Goal: Navigation & Orientation: Find specific page/section

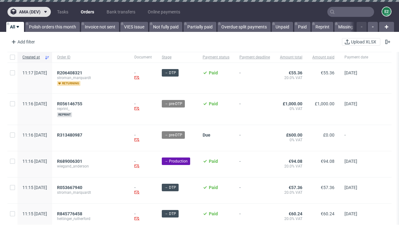
click at [29, 12] on span "ama (dev)" at bounding box center [30, 12] width 22 height 4
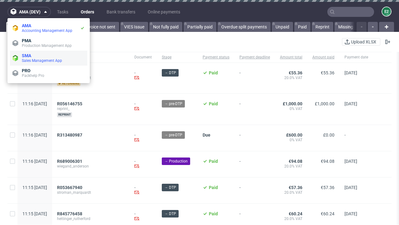
click at [49, 58] on span "Sales Management App" at bounding box center [53, 60] width 63 height 5
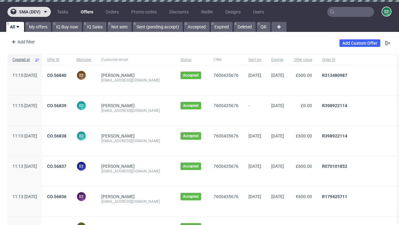
click at [29, 12] on span "sma (dev)" at bounding box center [30, 12] width 22 height 4
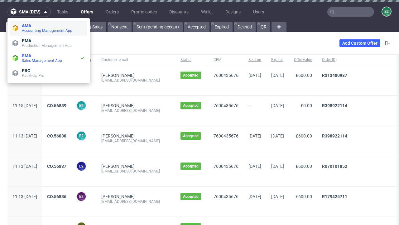
click at [49, 28] on span "Accounting Management App" at bounding box center [53, 30] width 63 height 5
